Goal: Check status: Check status

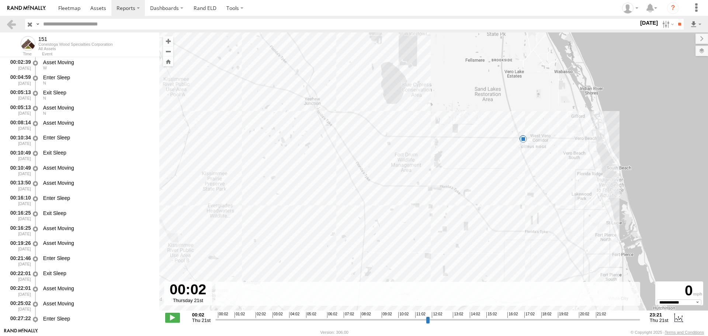
select select "**********"
drag, startPoint x: 11, startPoint y: 22, endPoint x: 34, endPoint y: 22, distance: 22.9
click at [11, 22] on link at bounding box center [11, 24] width 11 height 11
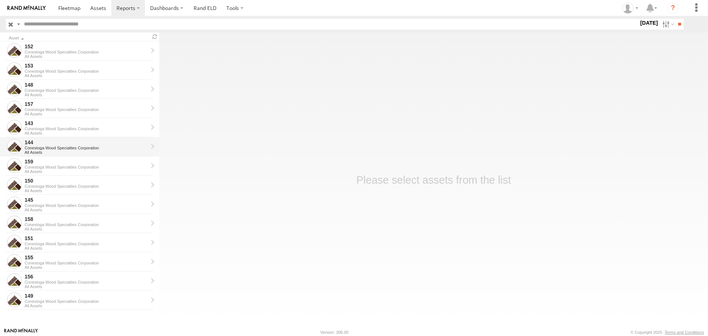
click at [40, 145] on div "144" at bounding box center [86, 142] width 123 height 7
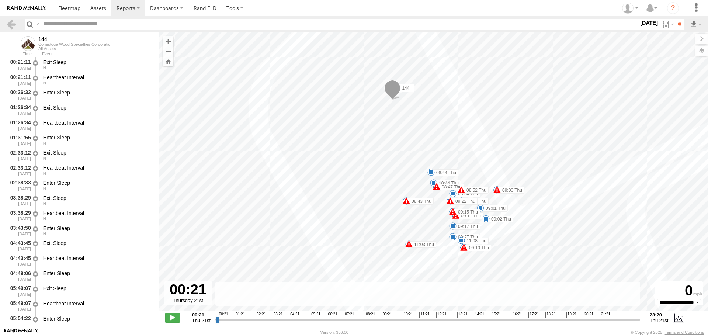
click at [0, 0] on label at bounding box center [0, 0] width 0 height 0
click at [676, 24] on input "**" at bounding box center [679, 24] width 8 height 11
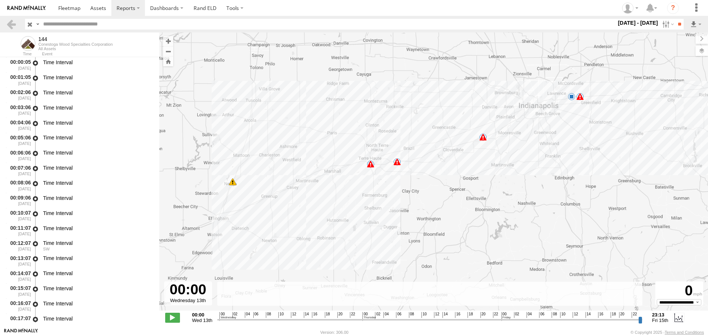
drag, startPoint x: 308, startPoint y: 210, endPoint x: 518, endPoint y: 148, distance: 218.9
click at [518, 148] on div "144 11:02 Wed 12:04 Thu 16:15 Fri 17:24 Fri 17:31 Fri 17:31 Fri 23 15:37 Fri 5 …" at bounding box center [433, 175] width 549 height 286
click at [397, 161] on span at bounding box center [397, 161] width 7 height 7
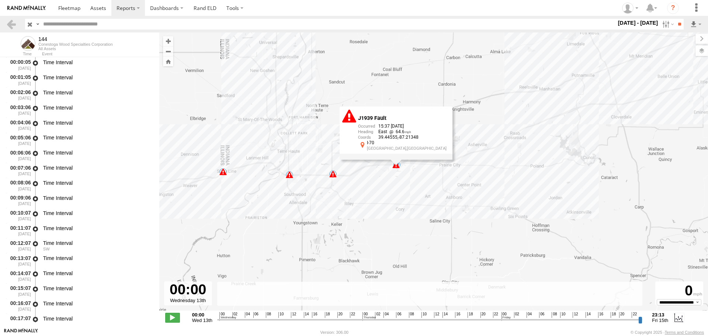
click at [335, 172] on div "8" at bounding box center [332, 173] width 7 height 7
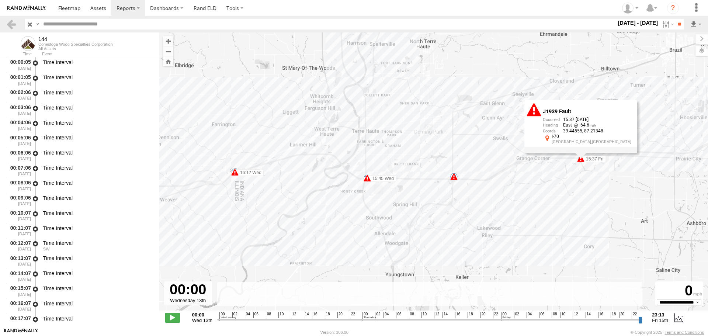
click at [344, 63] on div "144 11:02 Wed 12:04 Thu 16:15 Fri 17:24 Fri 17:31 Fri 17:31 Fri 15:37 Fri 15:37…" at bounding box center [433, 175] width 549 height 286
click at [344, 62] on div "144 11:02 Wed 12:04 Thu 16:15 Fri 17:24 Fri 17:31 Fri 17:31 Fri 15:37 Fri 15:37…" at bounding box center [433, 175] width 549 height 286
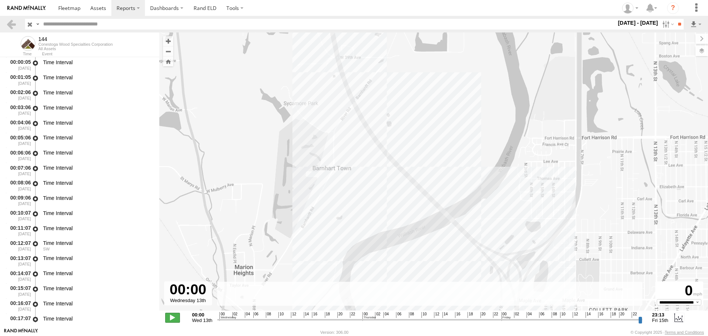
click at [177, 316] on span at bounding box center [172, 318] width 15 height 10
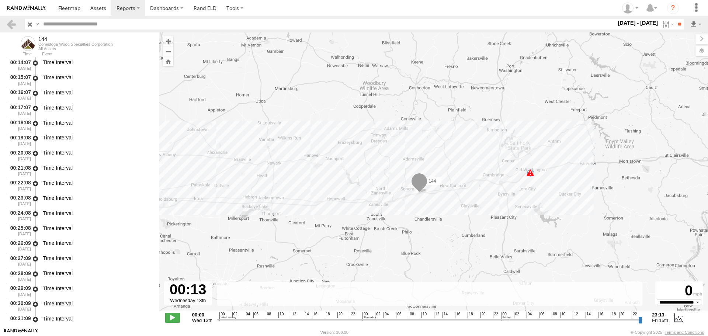
drag, startPoint x: 404, startPoint y: 86, endPoint x: 521, endPoint y: 197, distance: 161.8
click at [521, 197] on div "144 11:02 Wed 12:04 Thu 16:15 Fri 17:24 Fri 17:31 Fri 17:31 Fri 15:37 Fri 15:37…" at bounding box center [433, 175] width 549 height 286
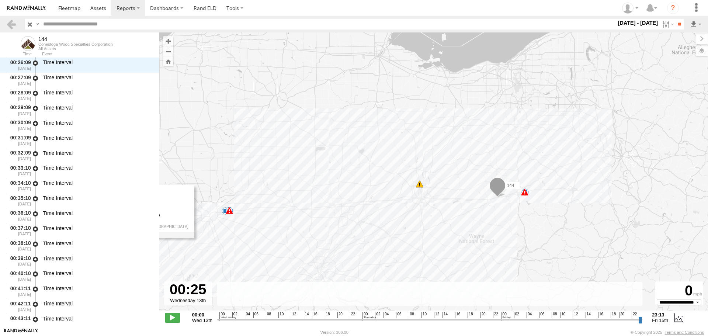
click at [621, 298] on rect at bounding box center [429, 294] width 425 height 24
click at [172, 317] on span at bounding box center [172, 318] width 15 height 10
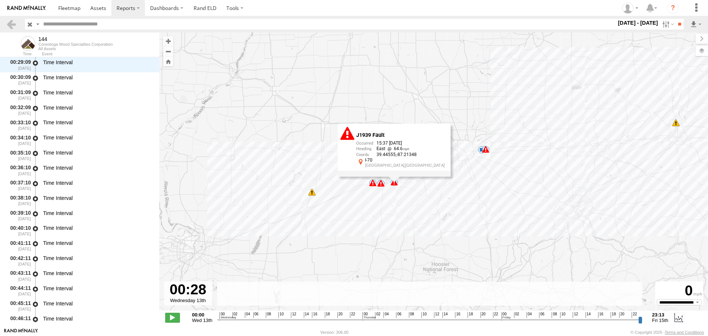
drag, startPoint x: 369, startPoint y: 229, endPoint x: 578, endPoint y: 159, distance: 220.1
click at [578, 159] on div "144 11:02 Wed 12:04 Thu 16:15 Fri 17:24 Fri 17:31 Fri 17:31 Fri 15:37 Fri 15:37…" at bounding box center [433, 175] width 549 height 286
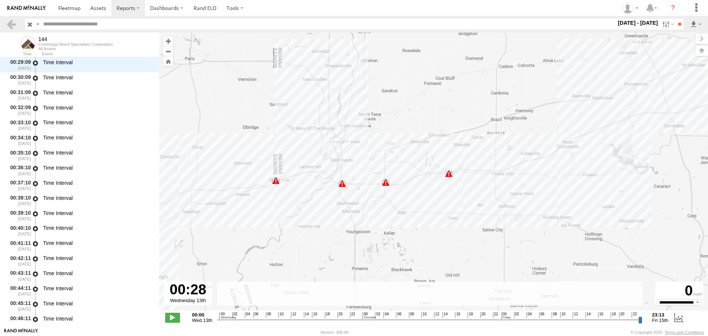
click at [388, 181] on div "8" at bounding box center [385, 182] width 7 height 7
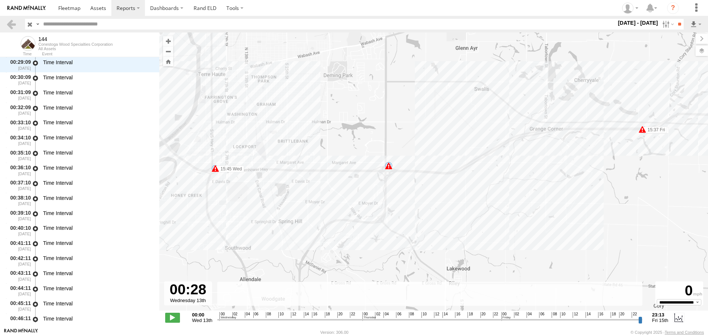
click at [425, 314] on span "10" at bounding box center [424, 315] width 5 height 6
click at [412, 316] on span "08" at bounding box center [411, 315] width 5 height 6
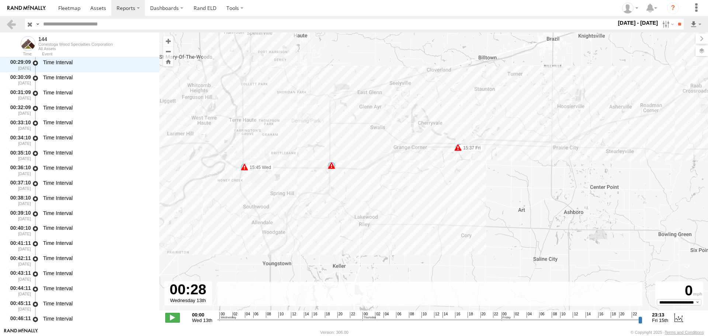
click at [242, 166] on span at bounding box center [244, 166] width 7 height 7
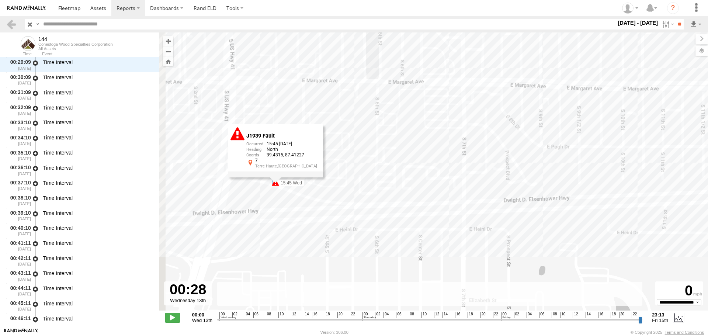
drag, startPoint x: 308, startPoint y: 147, endPoint x: 368, endPoint y: 143, distance: 59.9
click at [375, 142] on div "144 11:02 Wed 12:04 Thu 16:15 Fri 17:24 Fri 17:31 Fri 17:31 Fri 15:55 Wed 15:37…" at bounding box center [433, 175] width 549 height 286
click at [339, 150] on div "144 11:02 Wed 12:04 Thu 16:15 Fri 17:24 Fri 17:31 Fri 17:31 Fri 15:55 Wed 15:37…" at bounding box center [433, 175] width 549 height 286
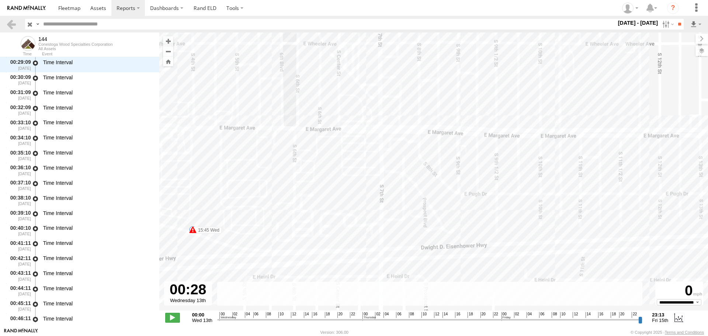
drag, startPoint x: 591, startPoint y: 156, endPoint x: 587, endPoint y: 214, distance: 58.8
click at [588, 214] on div "144 11:02 Wed 12:04 Thu 16:15 Fri 17:24 Fri 17:31 Fri 17:31 Fri 15:55 Wed 15:37…" at bounding box center [433, 175] width 549 height 286
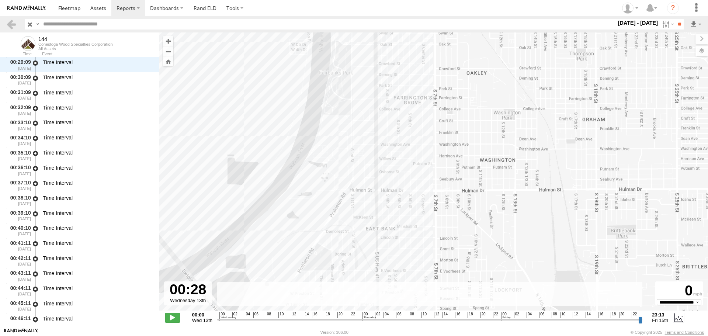
drag, startPoint x: 344, startPoint y: 83, endPoint x: 395, endPoint y: 268, distance: 192.3
click at [395, 268] on div "144 11:02 Wed 12:04 Thu 16:15 Fri 17:24 Fri 17:31 Fri 17:31 Fri 15:55 Wed 15:37…" at bounding box center [433, 175] width 549 height 286
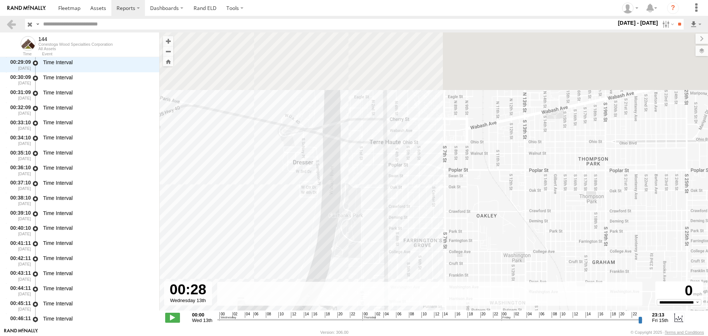
drag, startPoint x: 400, startPoint y: 123, endPoint x: 414, endPoint y: 316, distance: 193.4
click at [414, 316] on div "To navigate the map with touch gestures double-tap and hold your finger on the …" at bounding box center [433, 179] width 549 height 295
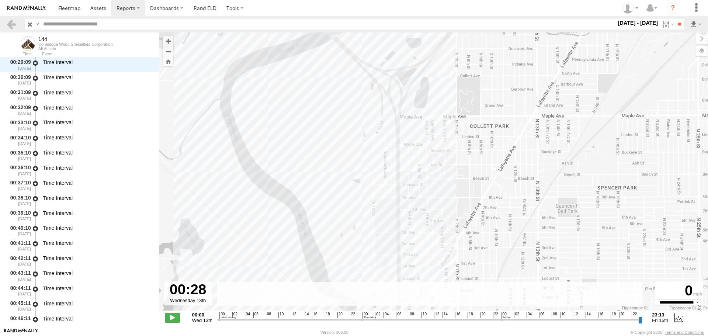
drag, startPoint x: 425, startPoint y: 124, endPoint x: 437, endPoint y: 315, distance: 191.4
click at [435, 336] on html at bounding box center [354, 168] width 708 height 336
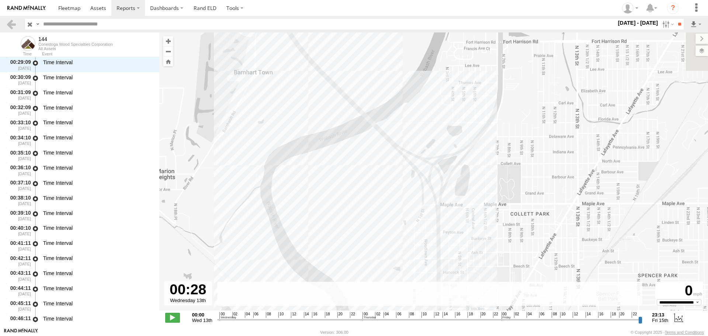
drag, startPoint x: 377, startPoint y: 163, endPoint x: 405, endPoint y: 238, distance: 80.2
click at [405, 238] on div "144 11:02 Wed 12:04 Thu 16:15 Fri 17:24 Fri 17:31 Fri 17:31 Fri 15:55 Wed 15:37…" at bounding box center [433, 175] width 549 height 286
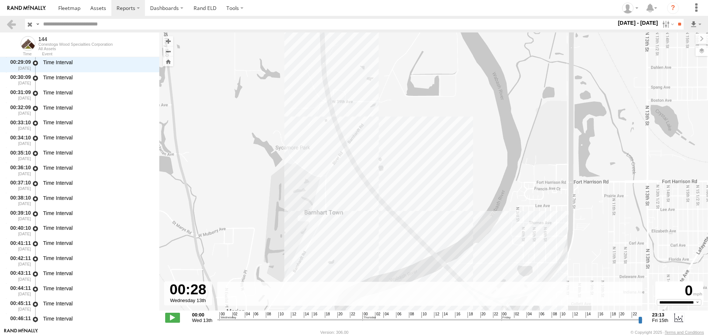
drag, startPoint x: 360, startPoint y: 122, endPoint x: 454, endPoint y: 262, distance: 168.6
click at [455, 266] on div "144 11:02 Wed 12:04 Thu 16:15 Fri 17:24 Fri 17:31 Fri 17:31 Fri 15:55 Wed 15:37…" at bounding box center [433, 175] width 549 height 286
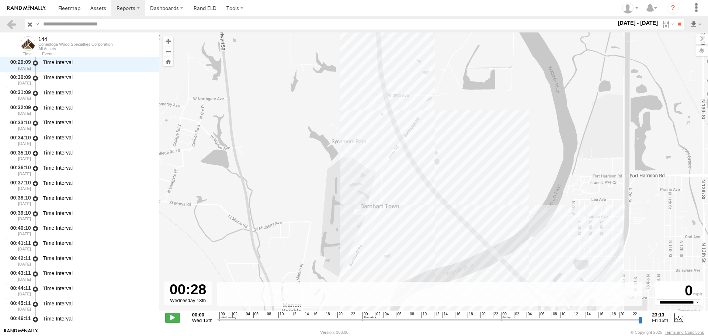
drag, startPoint x: 482, startPoint y: 172, endPoint x: 342, endPoint y: 14, distance: 211.1
click at [342, 14] on body "?" at bounding box center [354, 168] width 708 height 336
click at [678, 22] on input "**" at bounding box center [679, 24] width 8 height 11
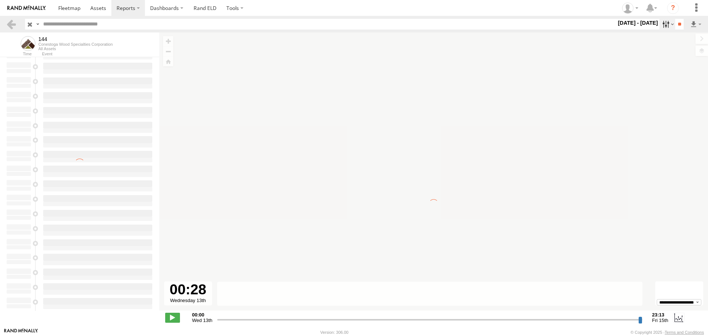
scroll to position [0, 0]
type input "**********"
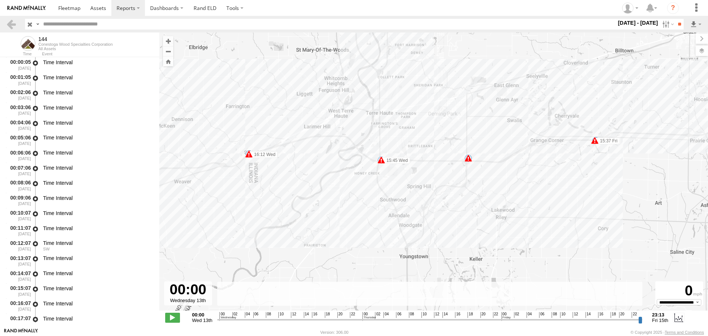
drag, startPoint x: 323, startPoint y: 152, endPoint x: 458, endPoint y: 128, distance: 137.0
click at [465, 128] on div "144 11:02 Wed 12:04 Thu 17:24 Fri 17:31 Fri 16:15 Fri 17:31 Fri 15:37 Fri 15:37…" at bounding box center [433, 175] width 549 height 286
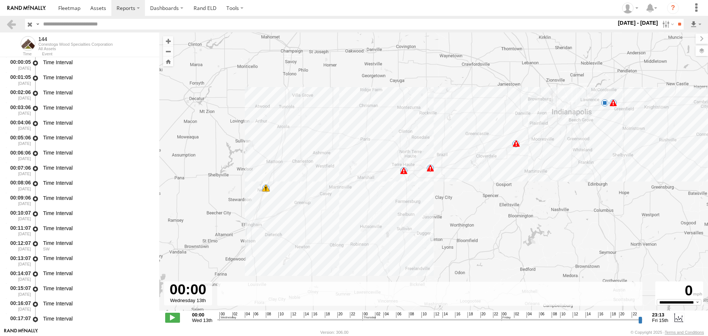
click at [268, 185] on span at bounding box center [265, 187] width 7 height 7
click at [432, 166] on span at bounding box center [430, 168] width 7 height 7
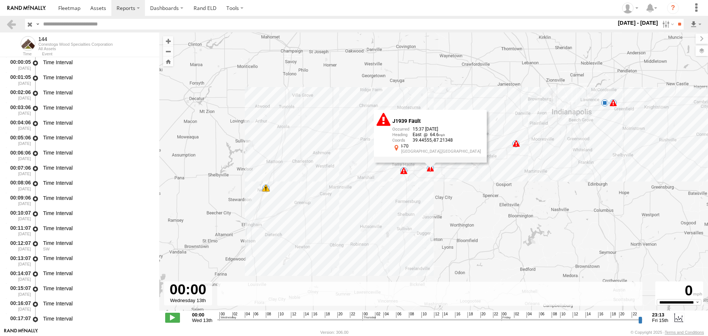
click at [406, 170] on div "15" at bounding box center [403, 170] width 7 height 7
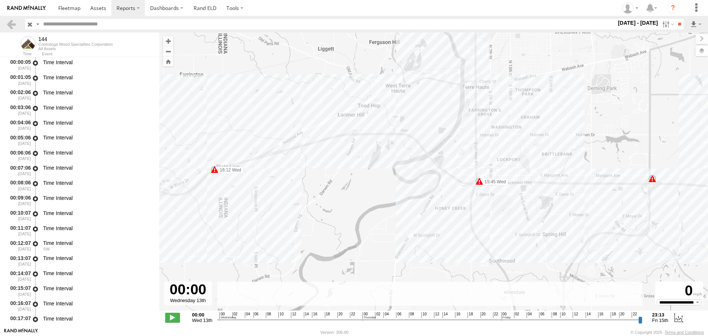
click at [477, 179] on span at bounding box center [479, 181] width 7 height 7
click at [655, 177] on div "8" at bounding box center [652, 178] width 7 height 7
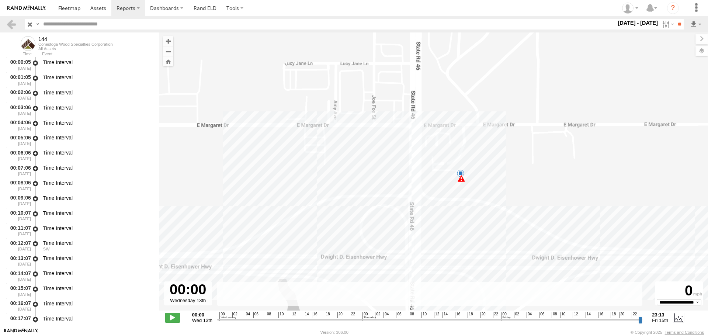
click at [461, 172] on div "21" at bounding box center [460, 173] width 7 height 7
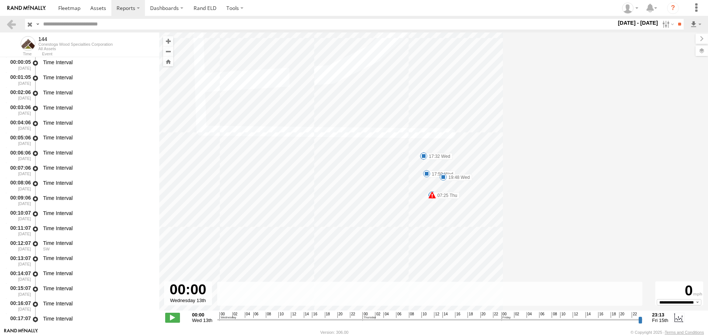
click at [423, 155] on span at bounding box center [423, 155] width 7 height 7
click at [427, 173] on span at bounding box center [426, 173] width 7 height 7
click at [443, 177] on span at bounding box center [443, 176] width 7 height 7
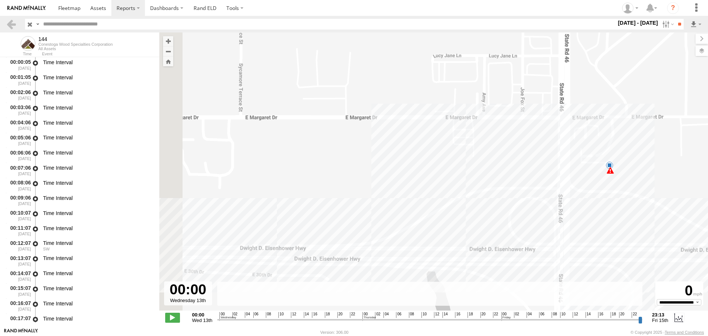
drag, startPoint x: 350, startPoint y: 184, endPoint x: 585, endPoint y: 180, distance: 235.0
click at [605, 166] on div "144 11:02 Wed 12:04 Thu 17:24 Fri 17:31 Fri 16:15 Fri 17:31 Fri 15:37 Fri 15:37…" at bounding box center [433, 175] width 549 height 286
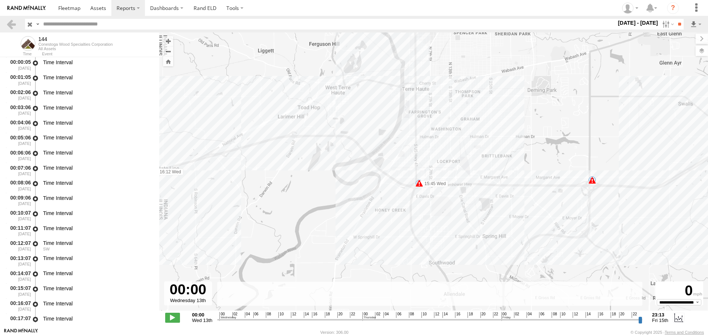
click at [416, 181] on span at bounding box center [419, 183] width 7 height 7
click at [421, 192] on div "144 11:02 Wed 12:04 Thu 17:24 Fri 17:31 Fri 16:15 Fri 17:31 Fri 15:37 Fri 15:37…" at bounding box center [433, 175] width 549 height 286
click at [416, 181] on span at bounding box center [419, 183] width 7 height 7
click at [425, 178] on div "J1939 Fault 15:45 08/13/2025 North 39.4315 -87.41227 7 Terre Haute,IN" at bounding box center [419, 151] width 95 height 53
click at [422, 180] on span at bounding box center [419, 183] width 7 height 7
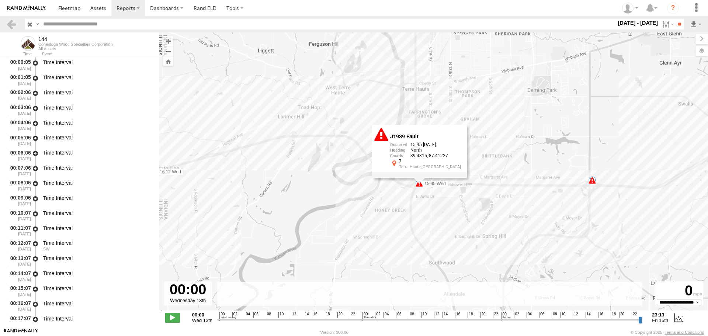
click at [422, 178] on div "J1939 Fault 15:45 08/13/2025 North 39.4315 -87.41227 7 Terre Haute,IN" at bounding box center [419, 151] width 95 height 53
click at [417, 182] on span at bounding box center [419, 183] width 7 height 7
click at [416, 178] on div "J1939 Fault 15:45 08/13/2025 North 39.4315 -87.41227 7 Terre Haute,IN" at bounding box center [419, 151] width 95 height 53
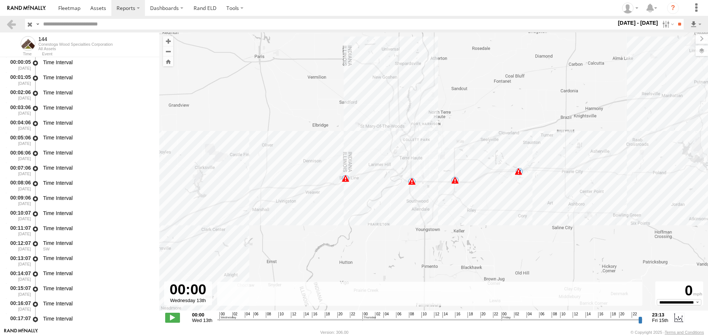
click at [348, 177] on span at bounding box center [345, 178] width 7 height 7
click at [350, 173] on div "J1939 Fault 16:12 08/13/2025 West 0.6 39.43579 -87.53551 19417 2620th St Dennis…" at bounding box center [345, 146] width 105 height 53
click at [350, 179] on div "144 11:02 Wed 12:04 Thu 17:24 Fri 17:31 Fri 16:15 Fri 17:31 Fri 15:37 Fri 15:37…" at bounding box center [433, 175] width 549 height 286
click at [349, 180] on span at bounding box center [345, 178] width 7 height 7
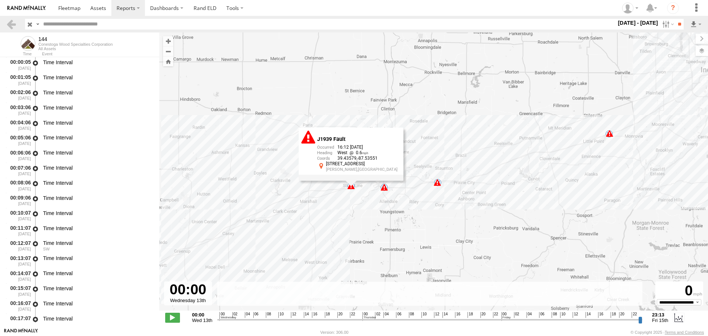
click at [456, 215] on div "144 11:02 Wed 12:04 Thu 17:24 Fri 17:31 Fri 16:15 Fri 17:31 Fri 15:37 Fri 15:37…" at bounding box center [433, 175] width 549 height 286
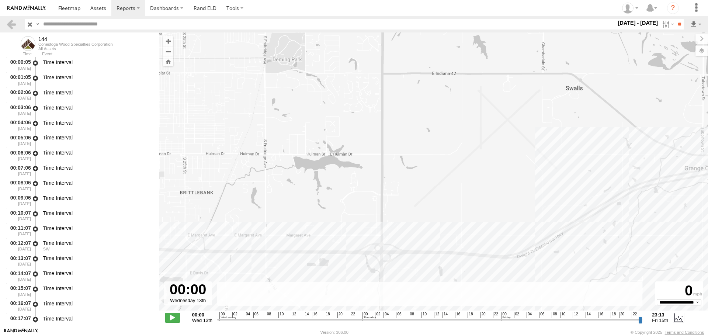
drag, startPoint x: 294, startPoint y: 205, endPoint x: 769, endPoint y: 181, distance: 475.3
click at [708, 181] on html at bounding box center [354, 168] width 708 height 336
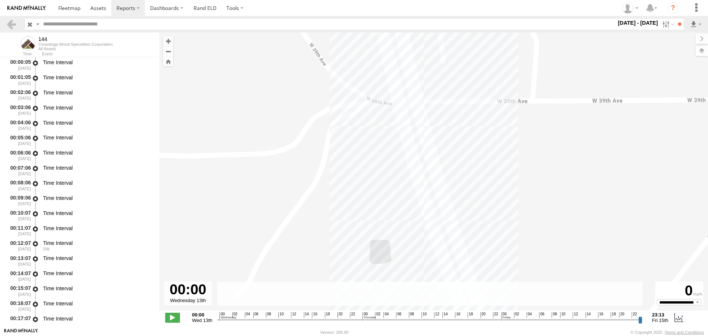
click at [475, 57] on div "144 11:02 Wed 12:04 Thu 17:24 Fri 17:31 Fri 16:15 Fri 17:31 Fri 15:37 Fri 15:37…" at bounding box center [433, 175] width 549 height 286
click at [475, 56] on div "144 11:02 Wed 12:04 Thu 17:24 Fri 17:31 Fri 16:15 Fri 17:31 Fri 15:37 Fri 15:37…" at bounding box center [433, 175] width 549 height 286
